Goal: Information Seeking & Learning: Check status

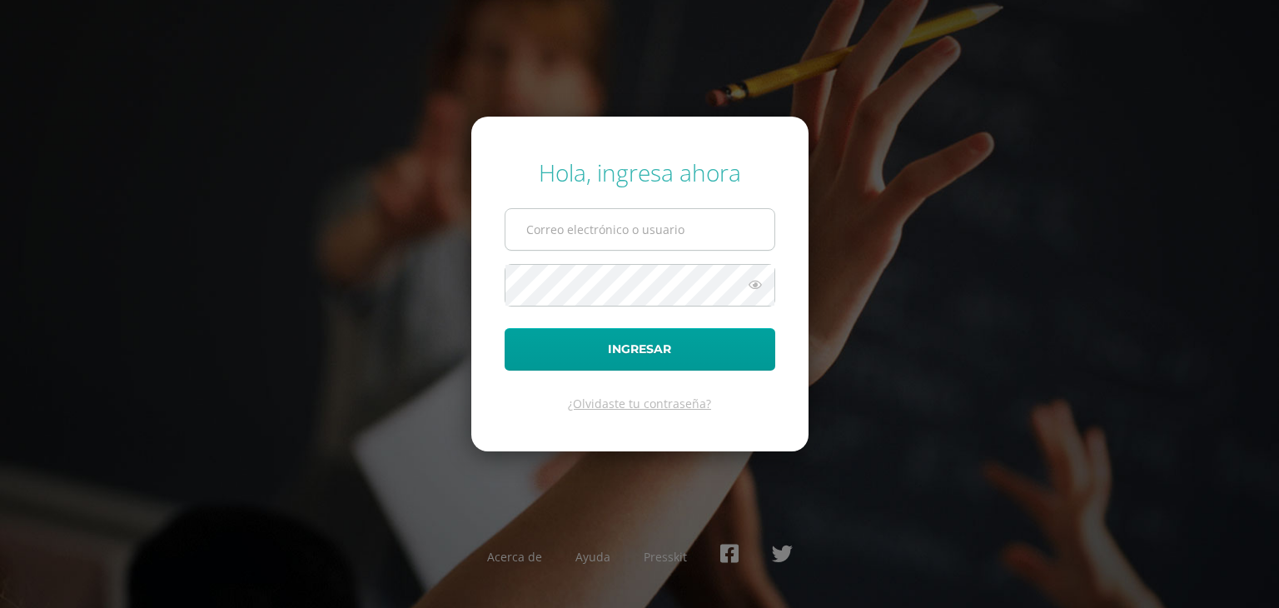
click at [547, 217] on input "text" at bounding box center [640, 229] width 269 height 41
type input "2019232@colegiobelga.edu.gt"
click at [505, 328] on button "Ingresar" at bounding box center [640, 349] width 271 height 42
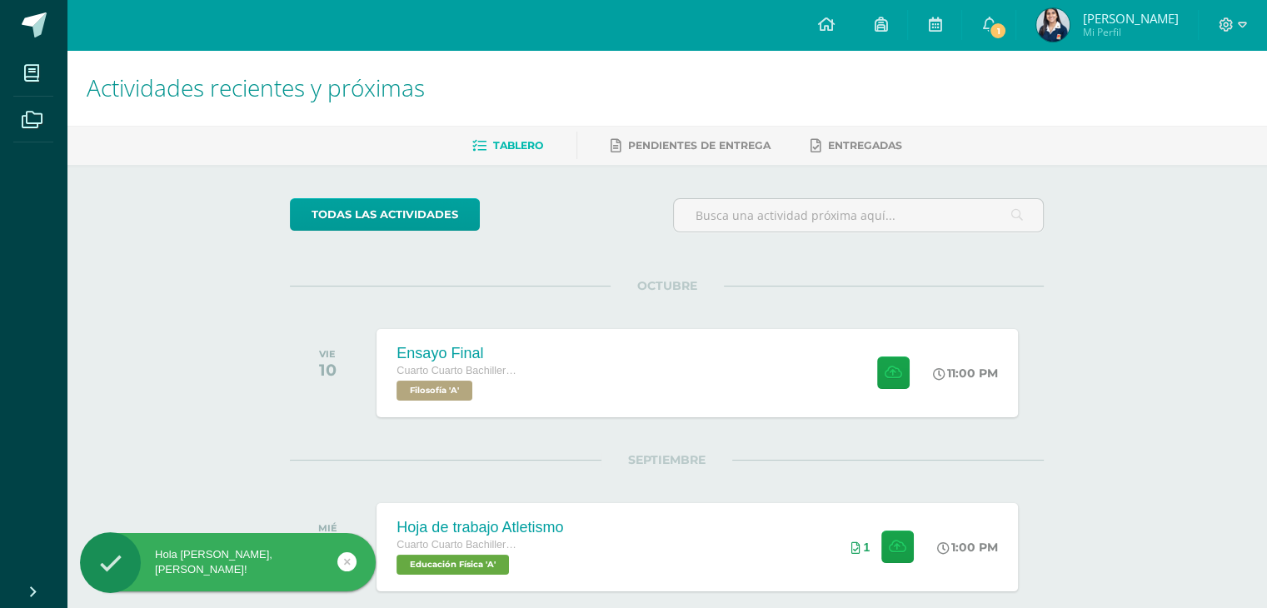
scroll to position [77, 0]
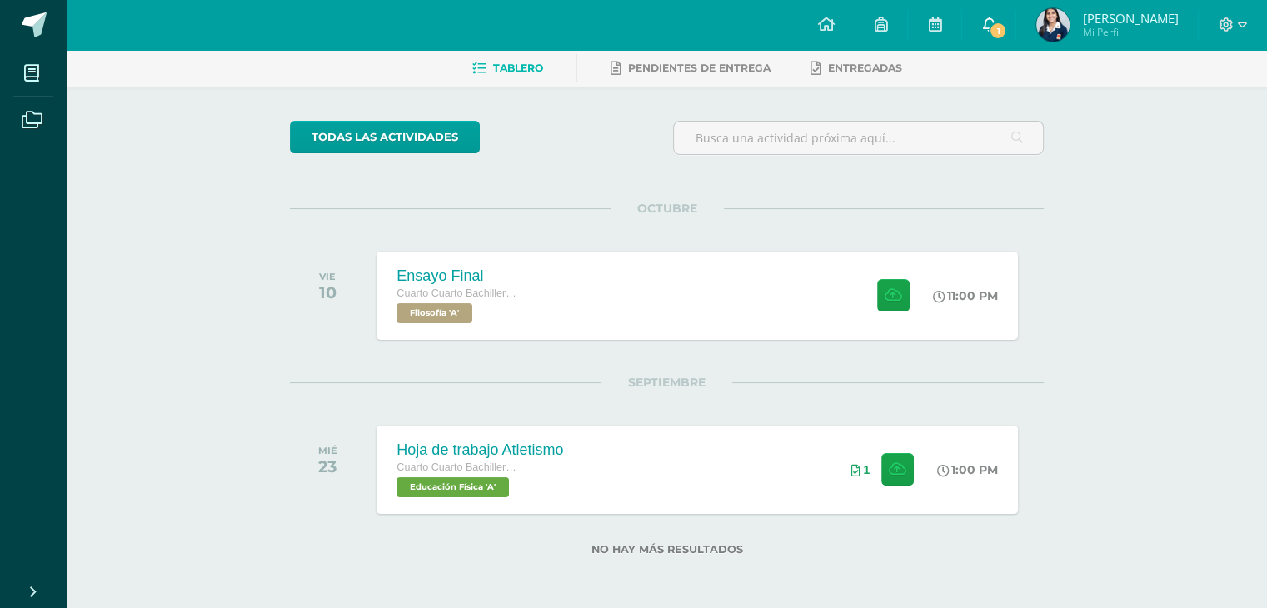
click at [995, 22] on icon at bounding box center [988, 24] width 13 height 15
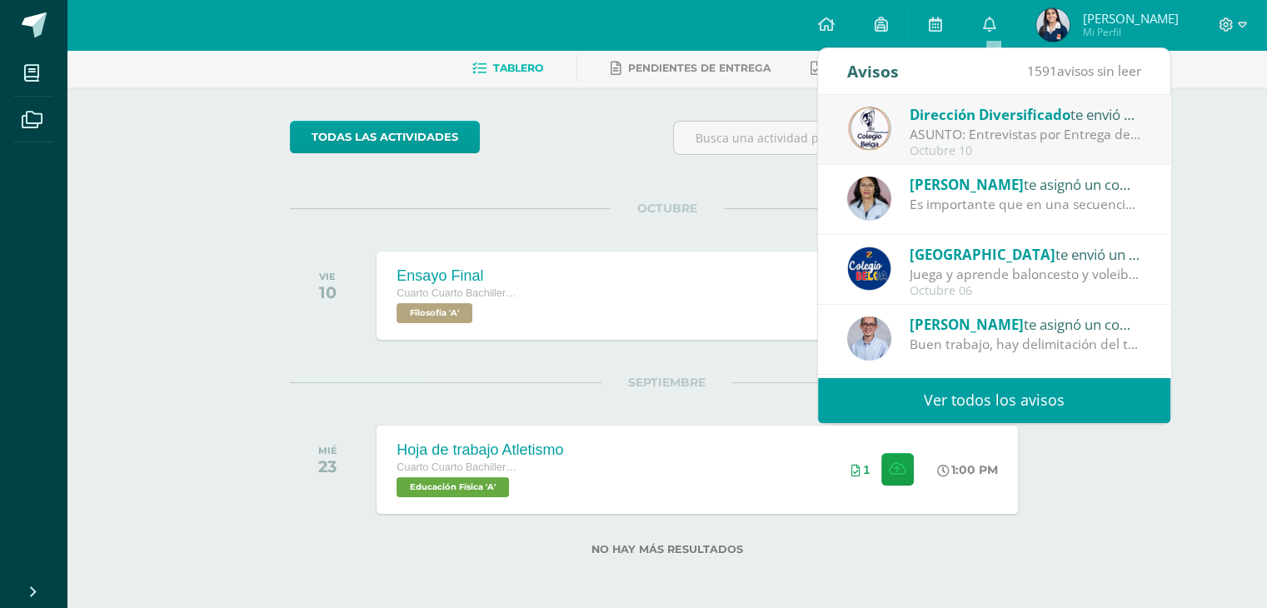
click at [934, 197] on div "Es importante que en una secuencia histórica se anoten los años. El principio d…" at bounding box center [1026, 204] width 232 height 19
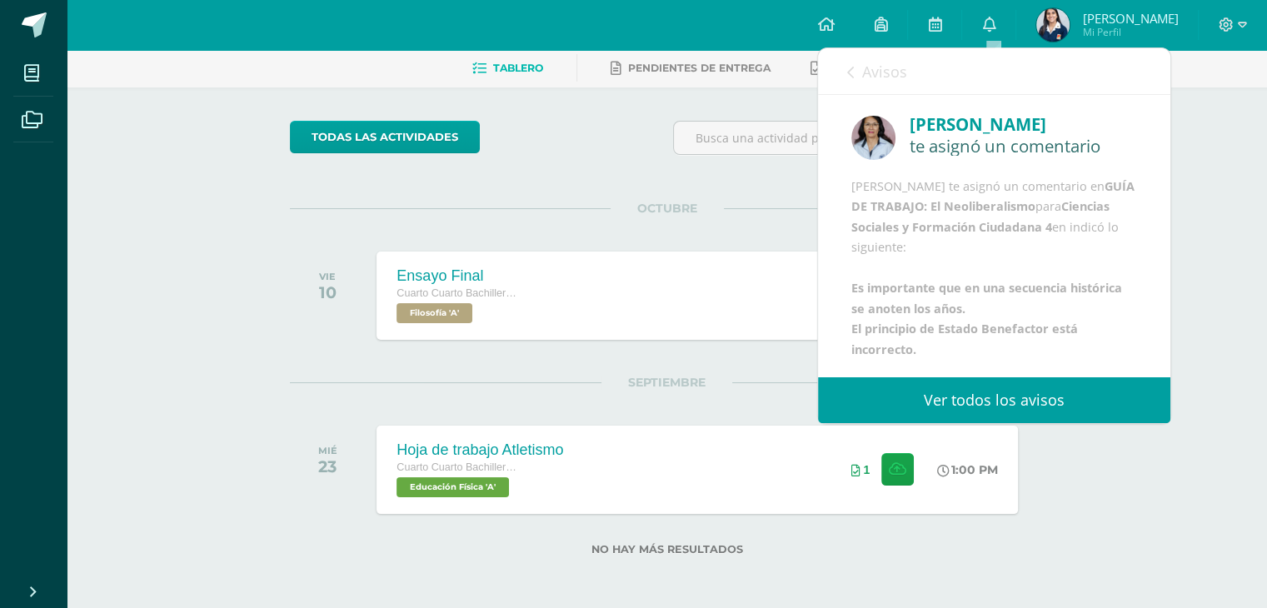
scroll to position [0, 0]
click at [878, 62] on span "Avisos" at bounding box center [884, 72] width 45 height 20
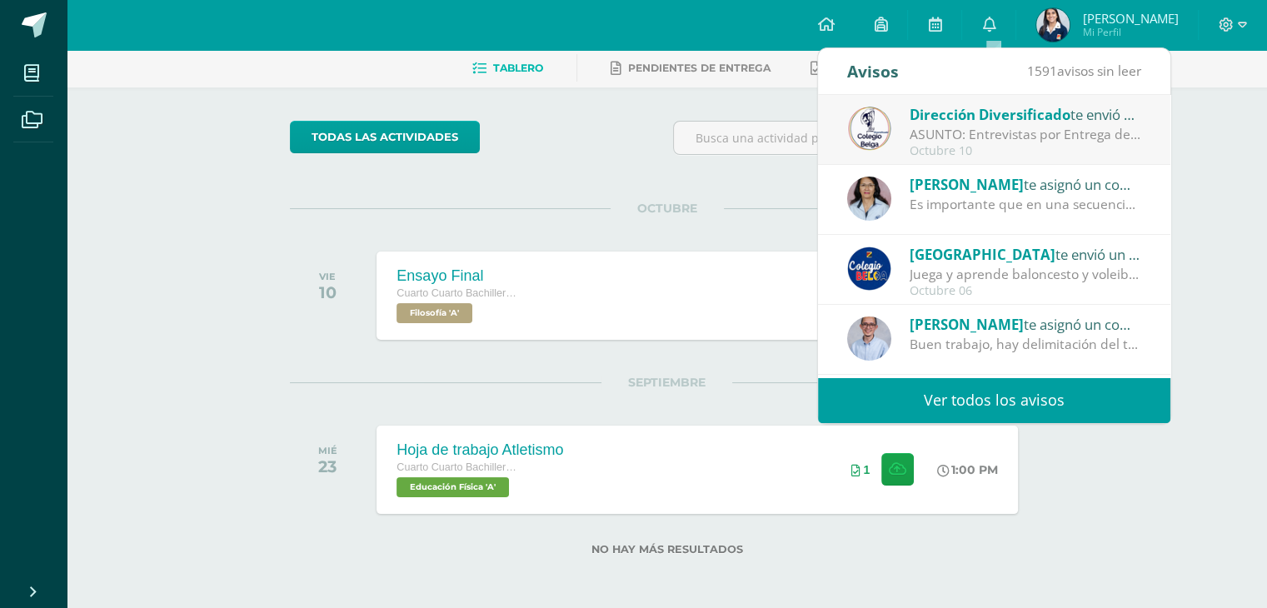
click at [992, 137] on div "ASUNTO: Entrevistas por Entrega de Notas Cuarta Unidad: ASUNTO: Entrevistas por…" at bounding box center [1026, 134] width 232 height 19
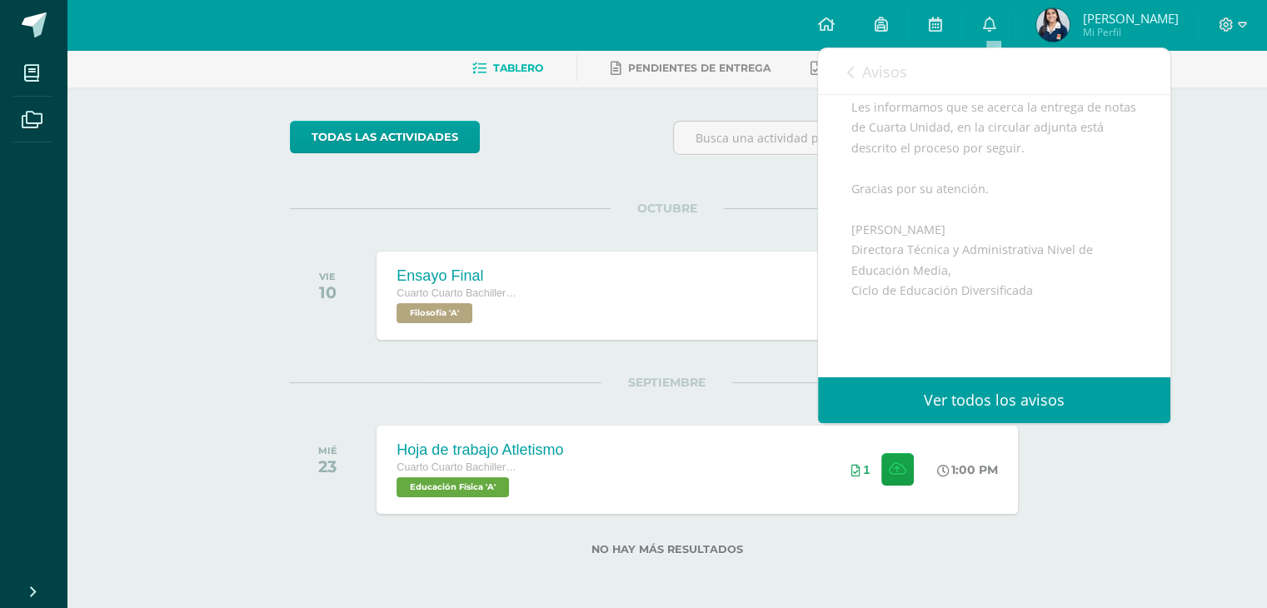
scroll to position [352, 0]
click at [876, 75] on span "Avisos" at bounding box center [884, 72] width 45 height 20
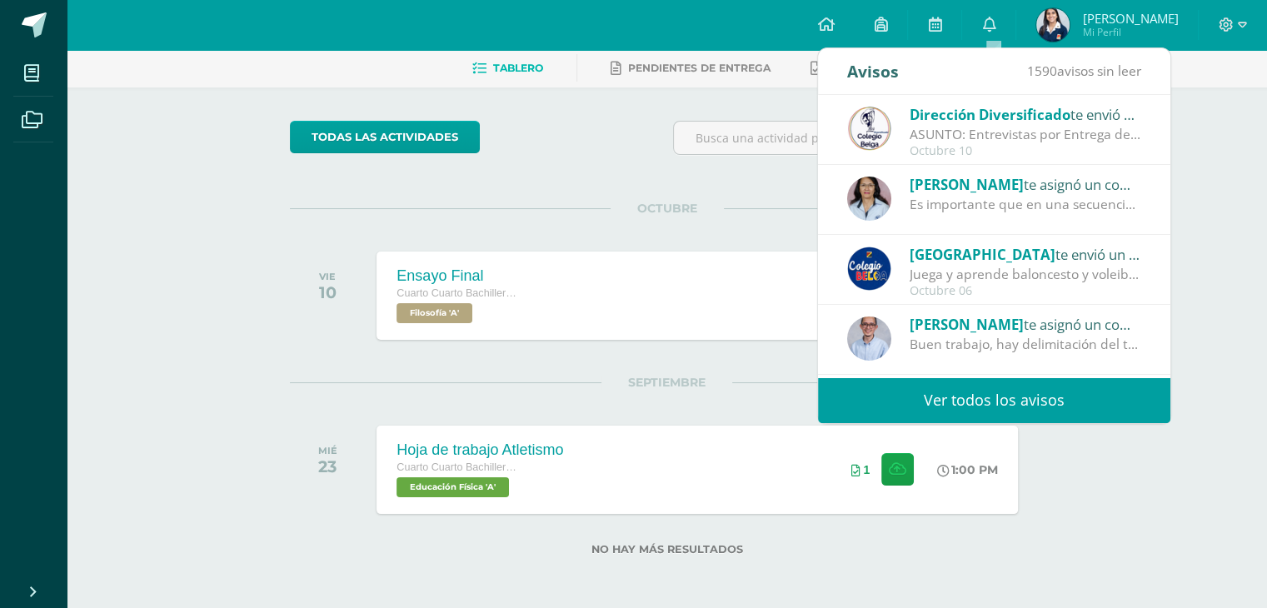
click at [960, 197] on div "Es importante que en una secuencia histórica se anoten los años. El principio d…" at bounding box center [1026, 204] width 232 height 19
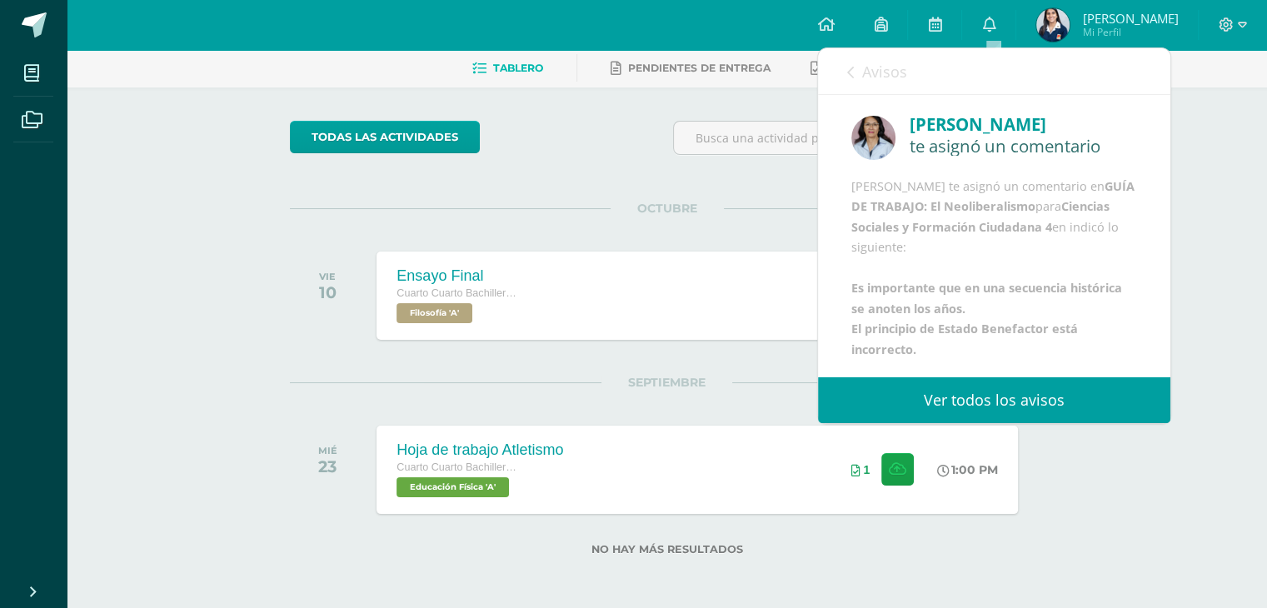
click at [877, 68] on span "Avisos" at bounding box center [884, 72] width 45 height 20
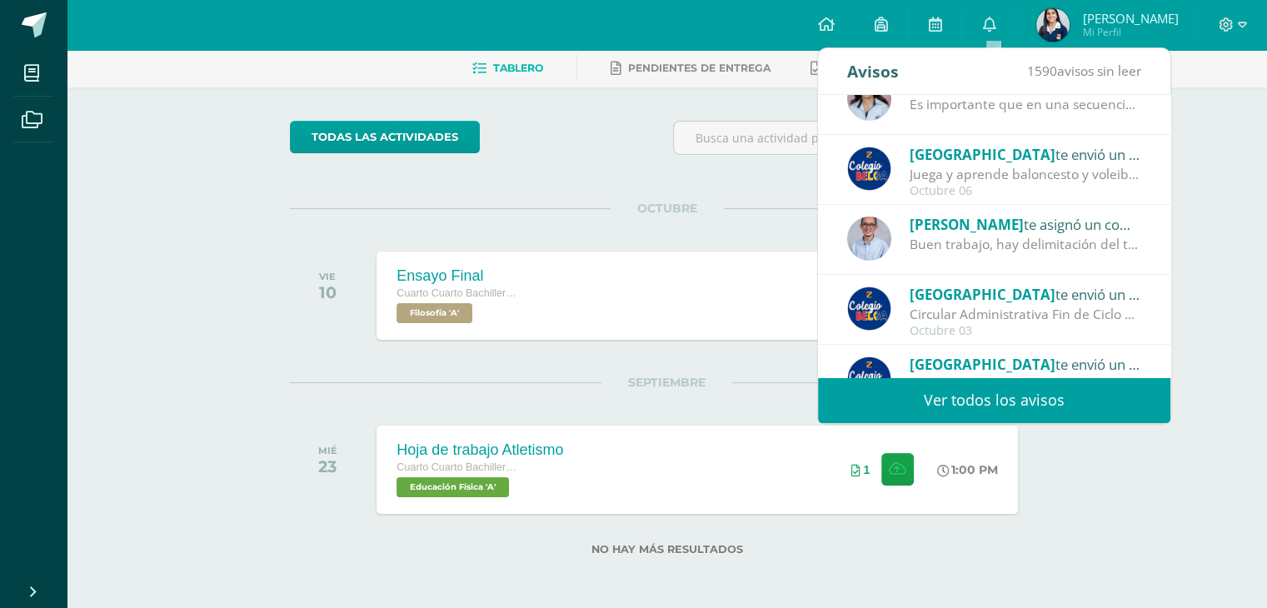
scroll to position [102, 0]
click at [926, 233] on div "Buen trabajo, hay delimitación del tema lo cual permite explorar la vivencia es…" at bounding box center [1026, 242] width 232 height 19
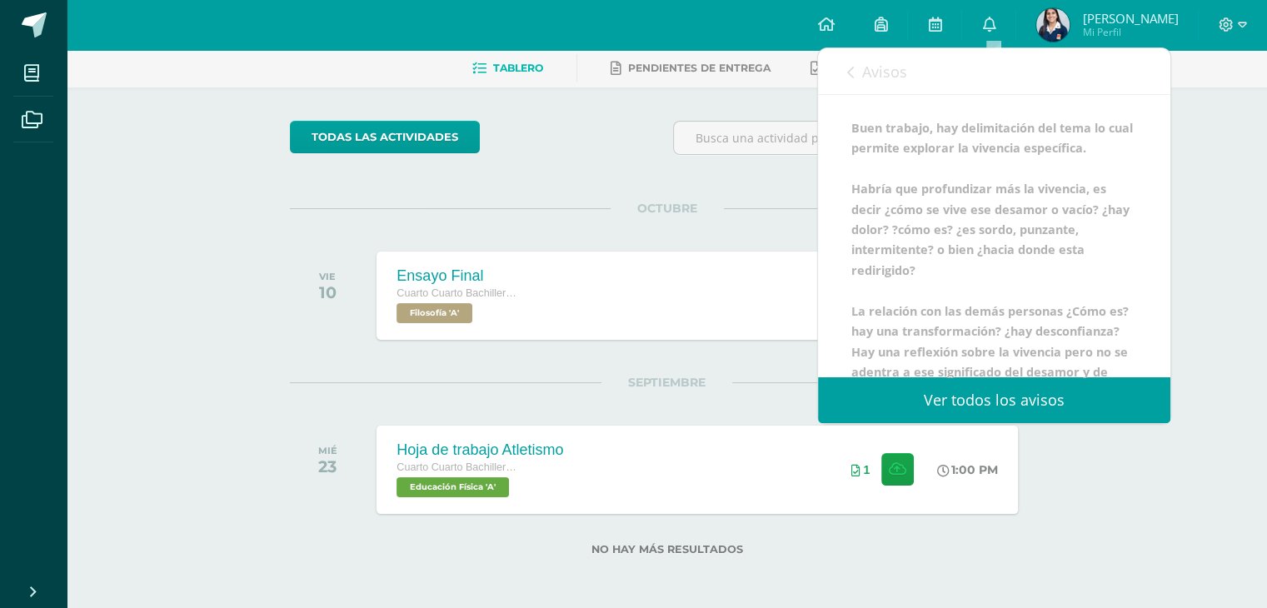
scroll to position [143, 0]
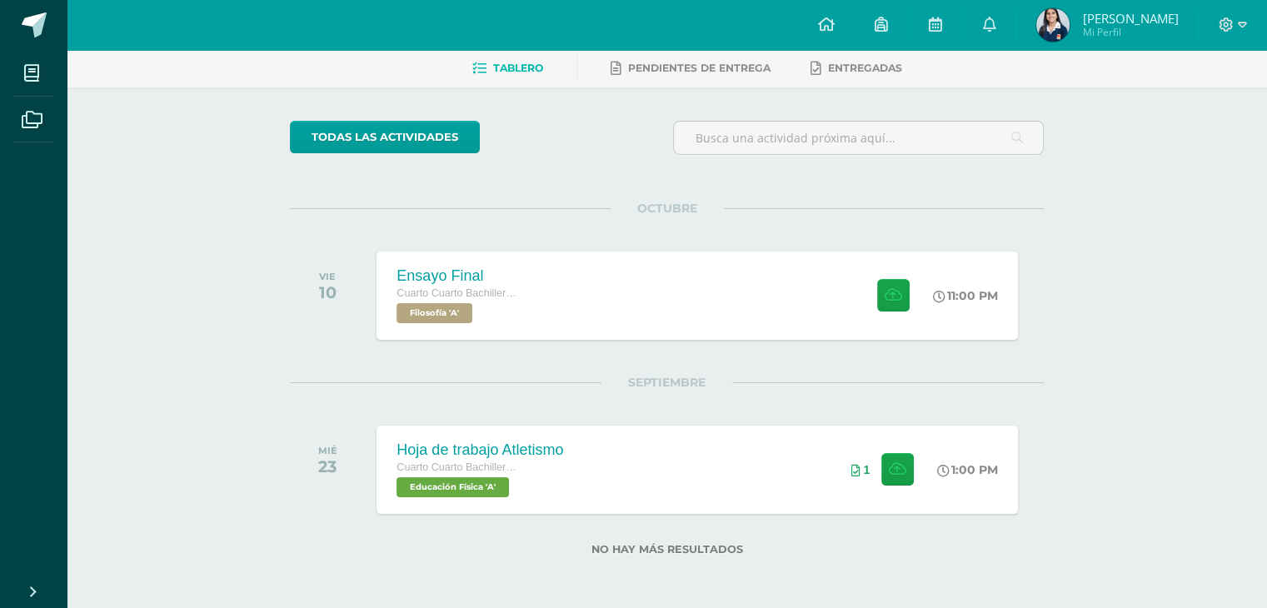
click at [690, 405] on div "SEPTIEMBRE MIÉ 23 Hoja de trabajo Atletismo Cuarto Cuarto Bachillerato en Cienc…" at bounding box center [667, 449] width 754 height 134
click at [1007, 27] on link "0" at bounding box center [988, 25] width 53 height 50
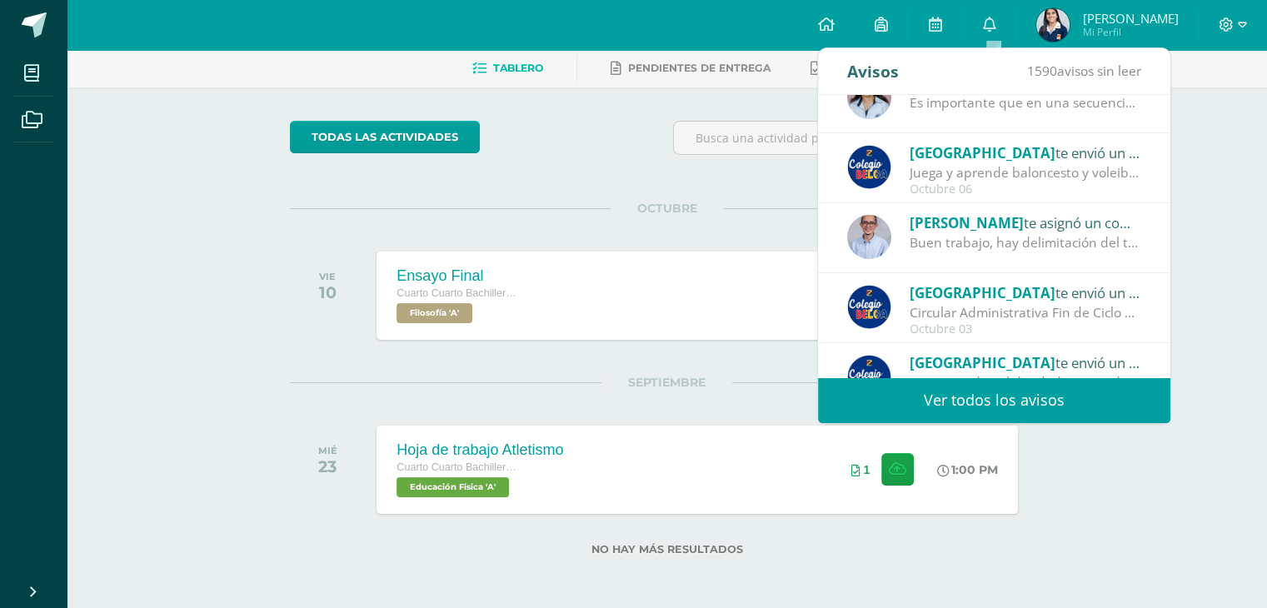
click at [934, 242] on div "Buen trabajo, hay delimitación del tema lo cual permite explorar la vivencia es…" at bounding box center [1026, 242] width 232 height 19
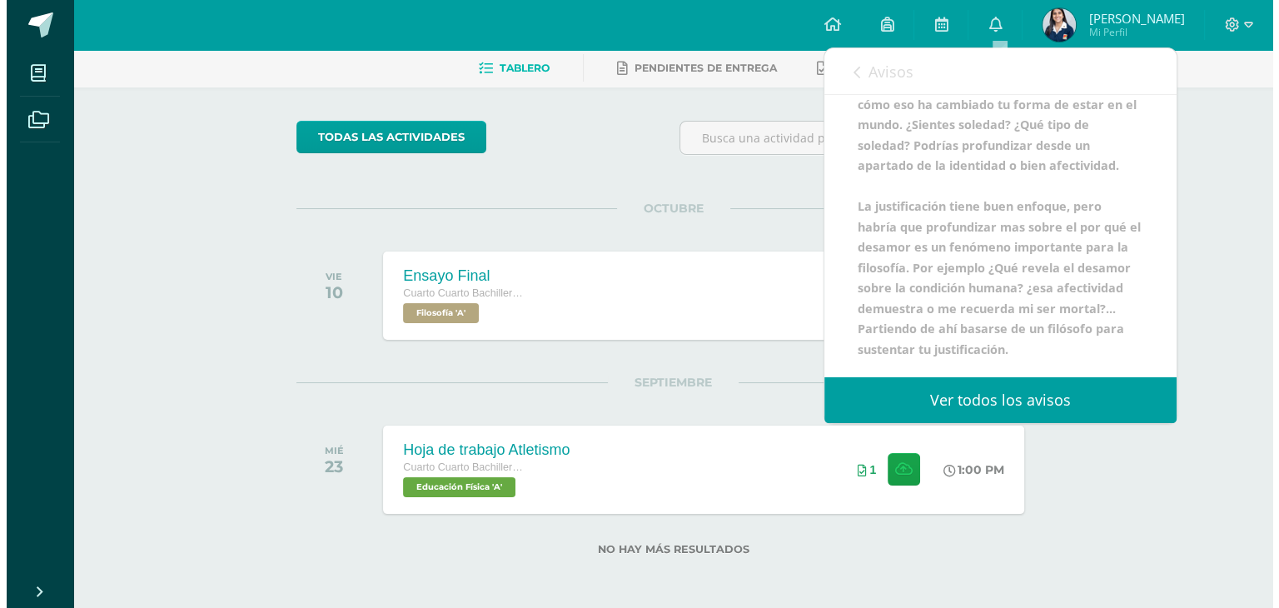
scroll to position [529, 0]
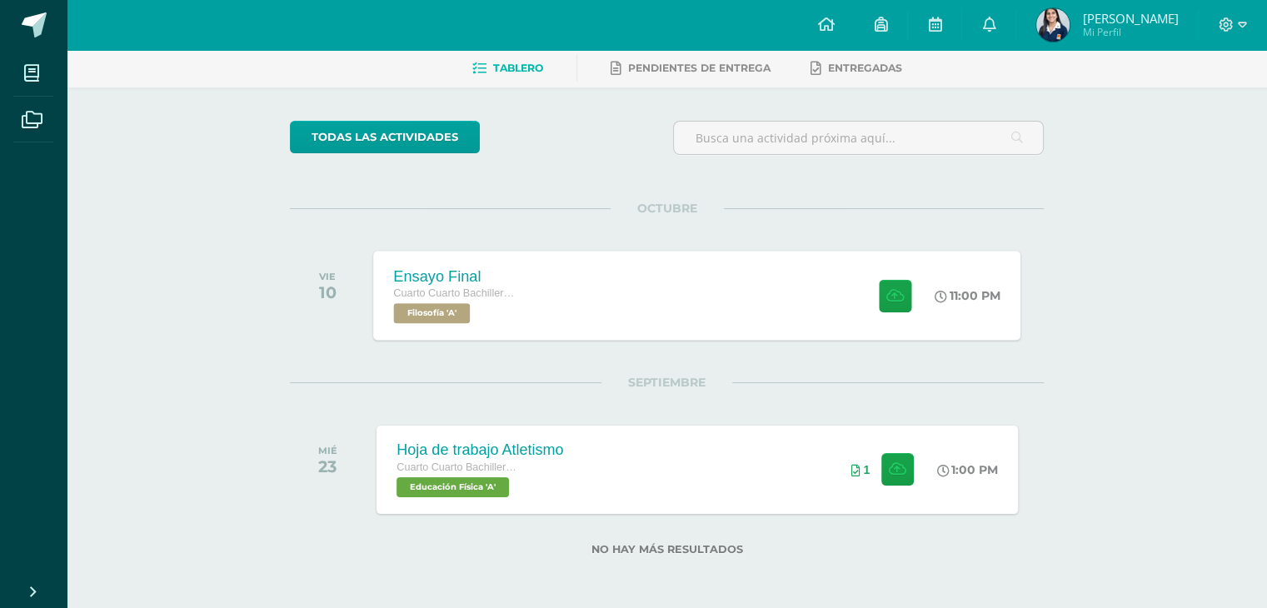
click at [574, 292] on div "Ensayo Final Cuarto Cuarto Bachillerato en Ciencias y Letras Filosofía 'A' 11:0…" at bounding box center [697, 295] width 647 height 89
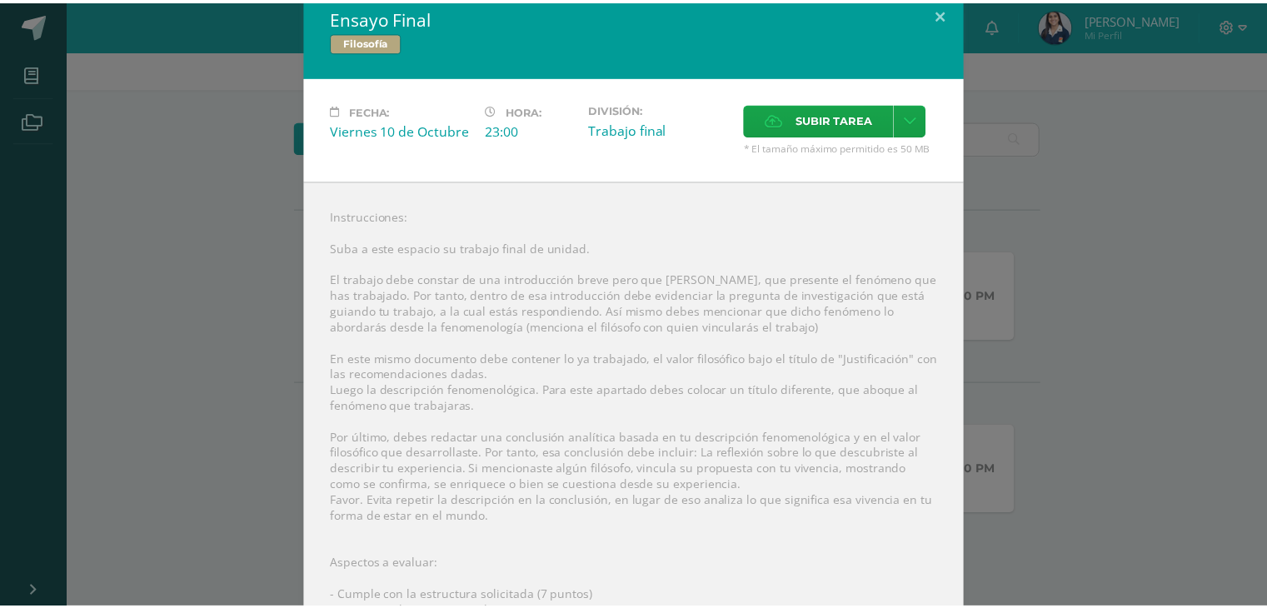
scroll to position [0, 0]
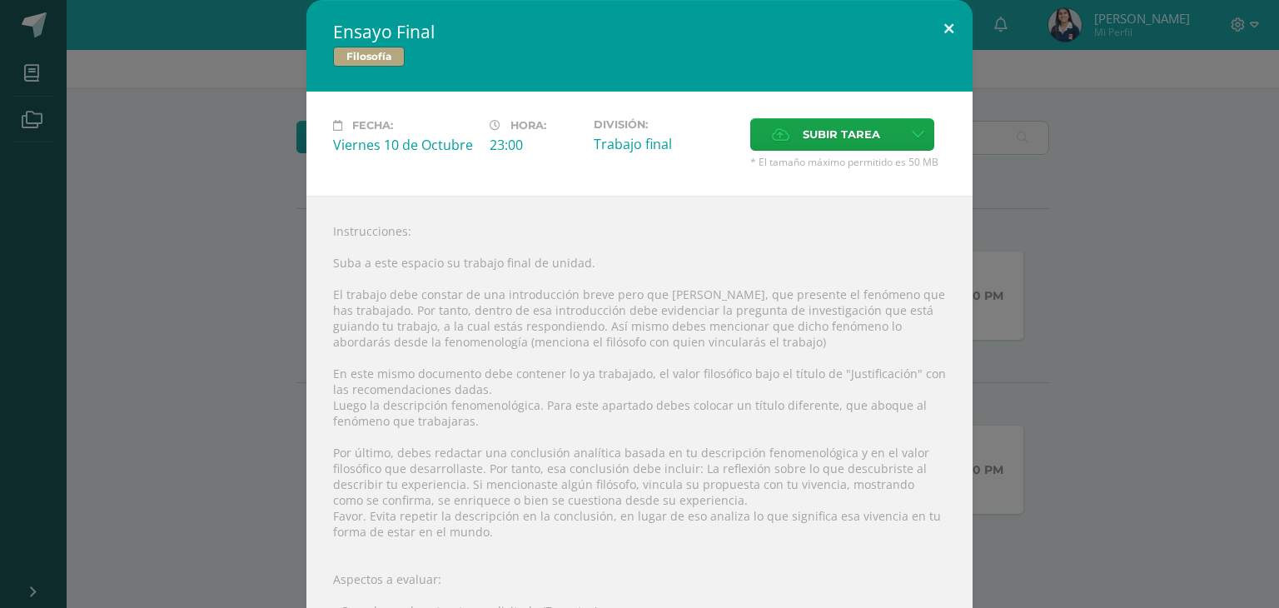
click at [932, 24] on button at bounding box center [948, 28] width 47 height 57
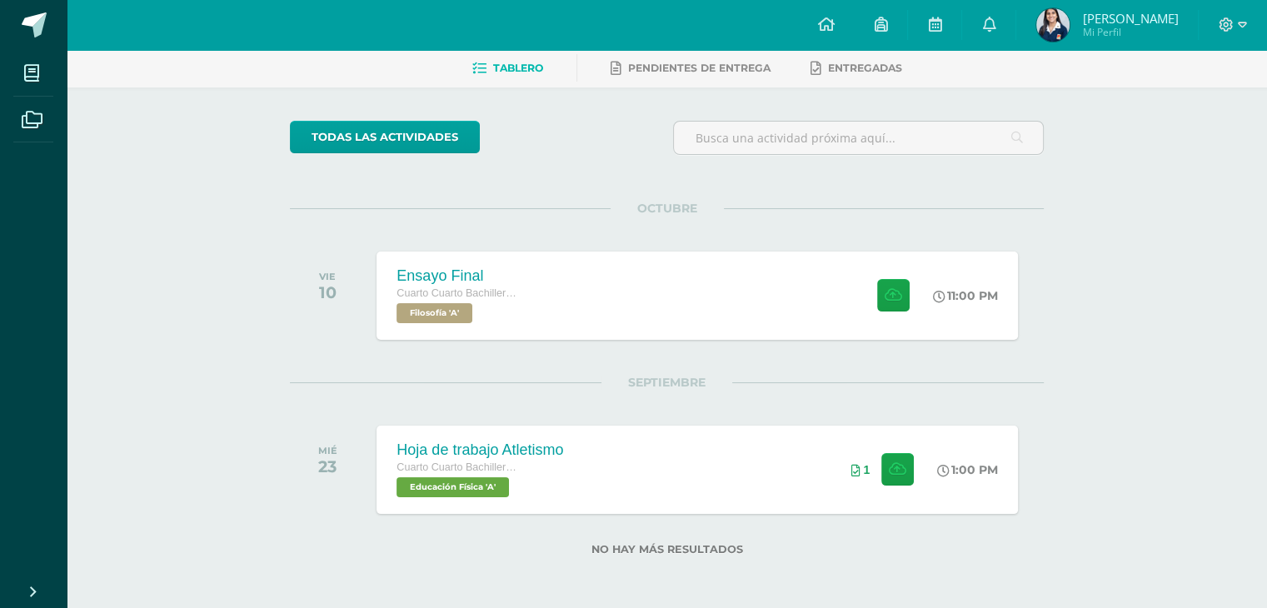
click at [1134, 21] on span "[PERSON_NAME]" at bounding box center [1130, 18] width 96 height 17
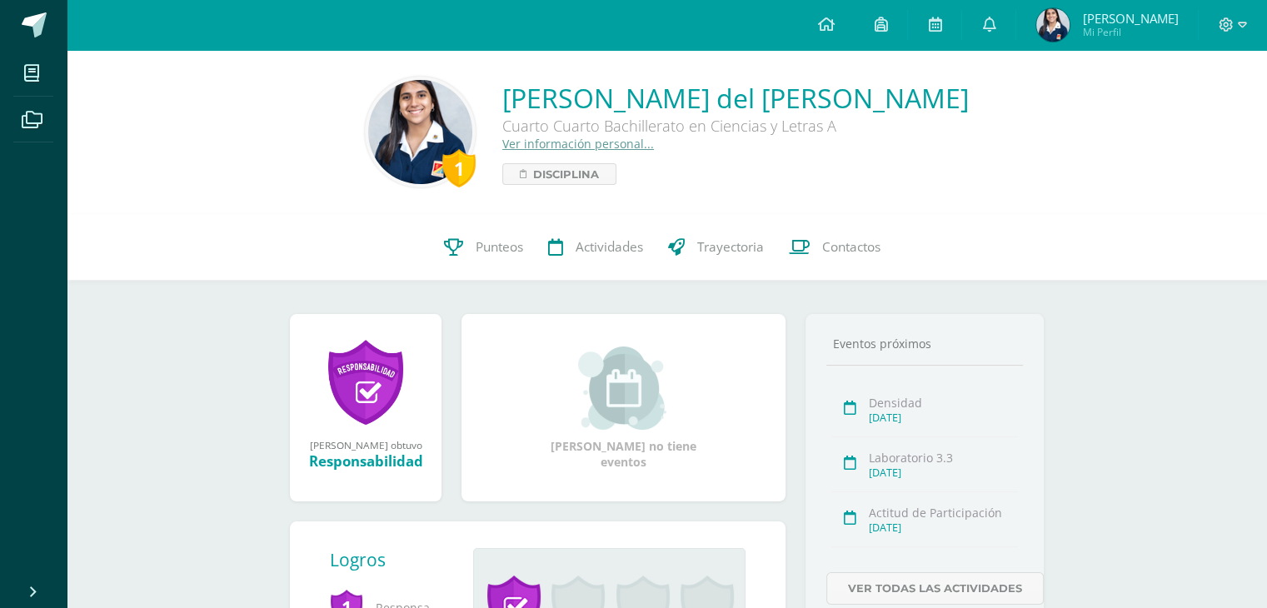
click at [986, 17] on icon at bounding box center [988, 24] width 13 height 15
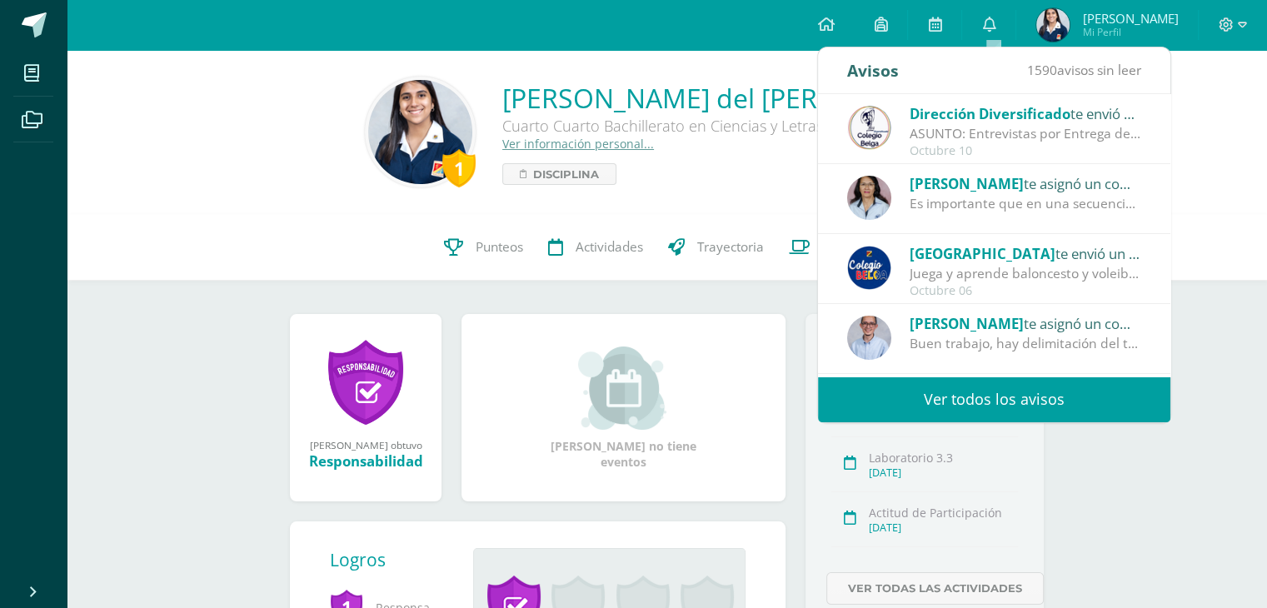
click at [907, 323] on div "Juan te asignó un comentario en 'Avances Ensayo Final' para 'Filosofía'" at bounding box center [994, 333] width 294 height 42
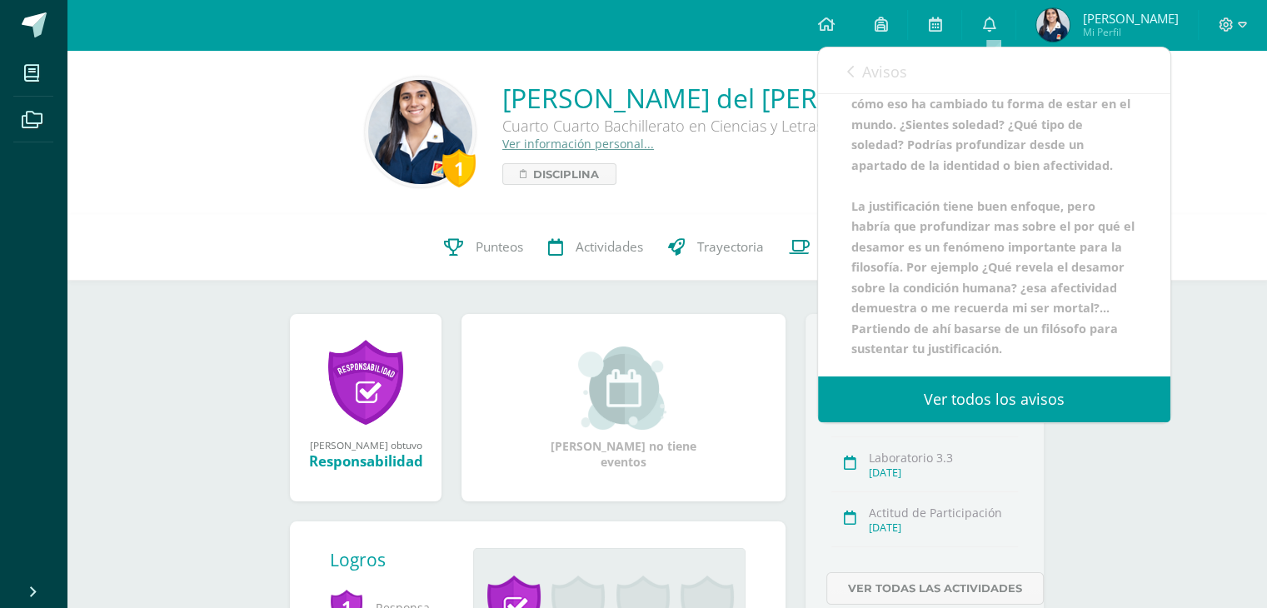
scroll to position [529, 0]
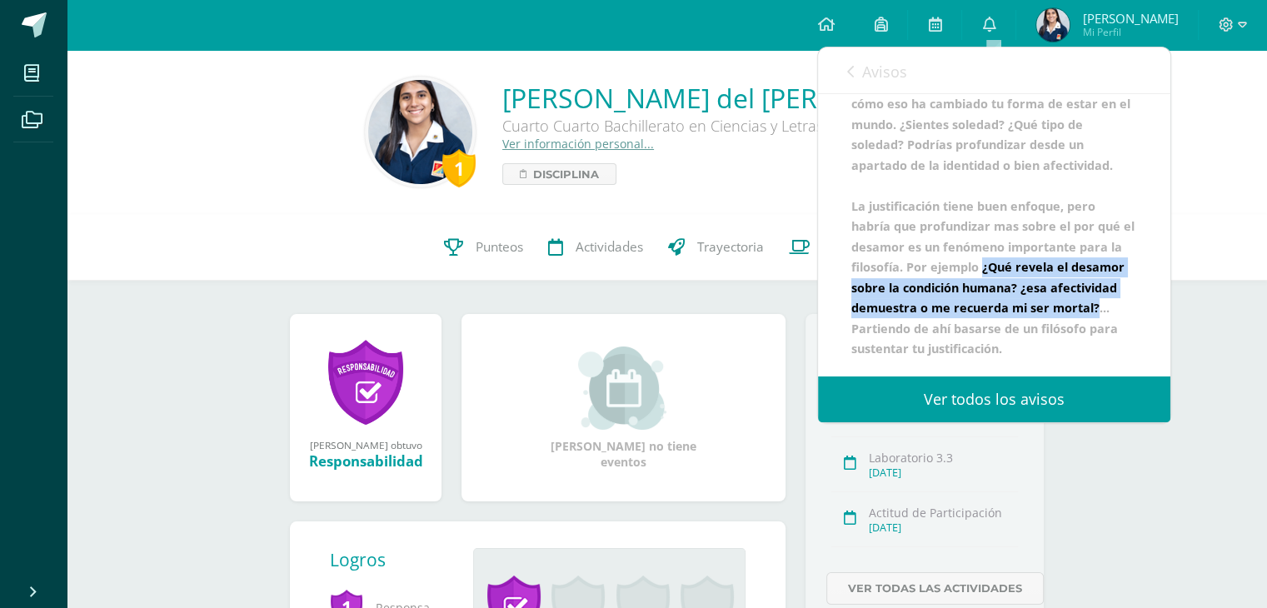
drag, startPoint x: 994, startPoint y: 265, endPoint x: 895, endPoint y: 327, distance: 117.9
click at [895, 327] on b "Buen trabajo, hay delimitación del tema lo cual permite explorar la vivencia es…" at bounding box center [992, 94] width 283 height 526
copy b "¿Qué revela el desamor sobre la condición humana? ¿esa afectividad demuestra o …"
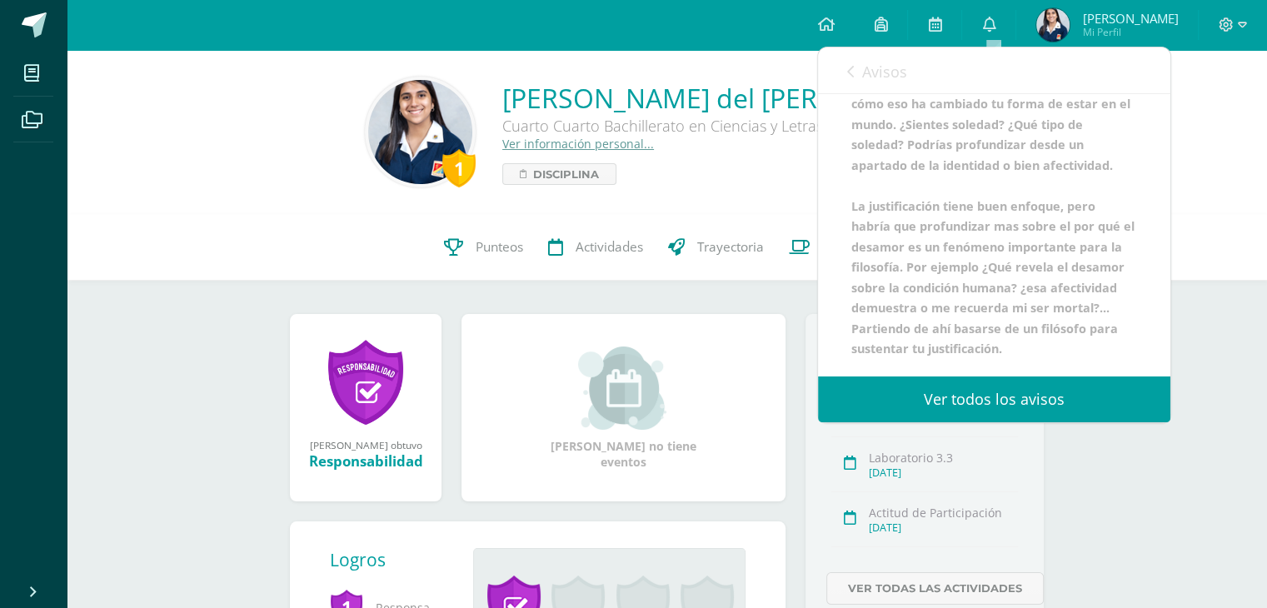
click at [982, 274] on b "Buen trabajo, hay delimitación del tema lo cual permite explorar la vivencia es…" at bounding box center [992, 94] width 283 height 526
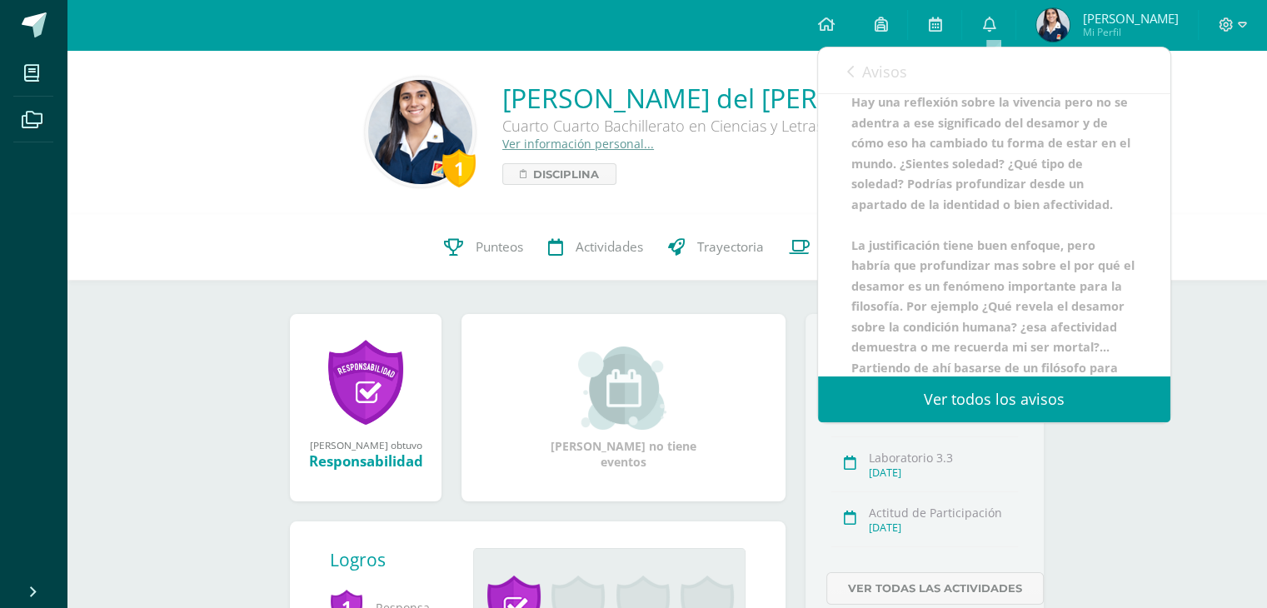
scroll to position [390, 0]
